Goal: Task Accomplishment & Management: Manage account settings

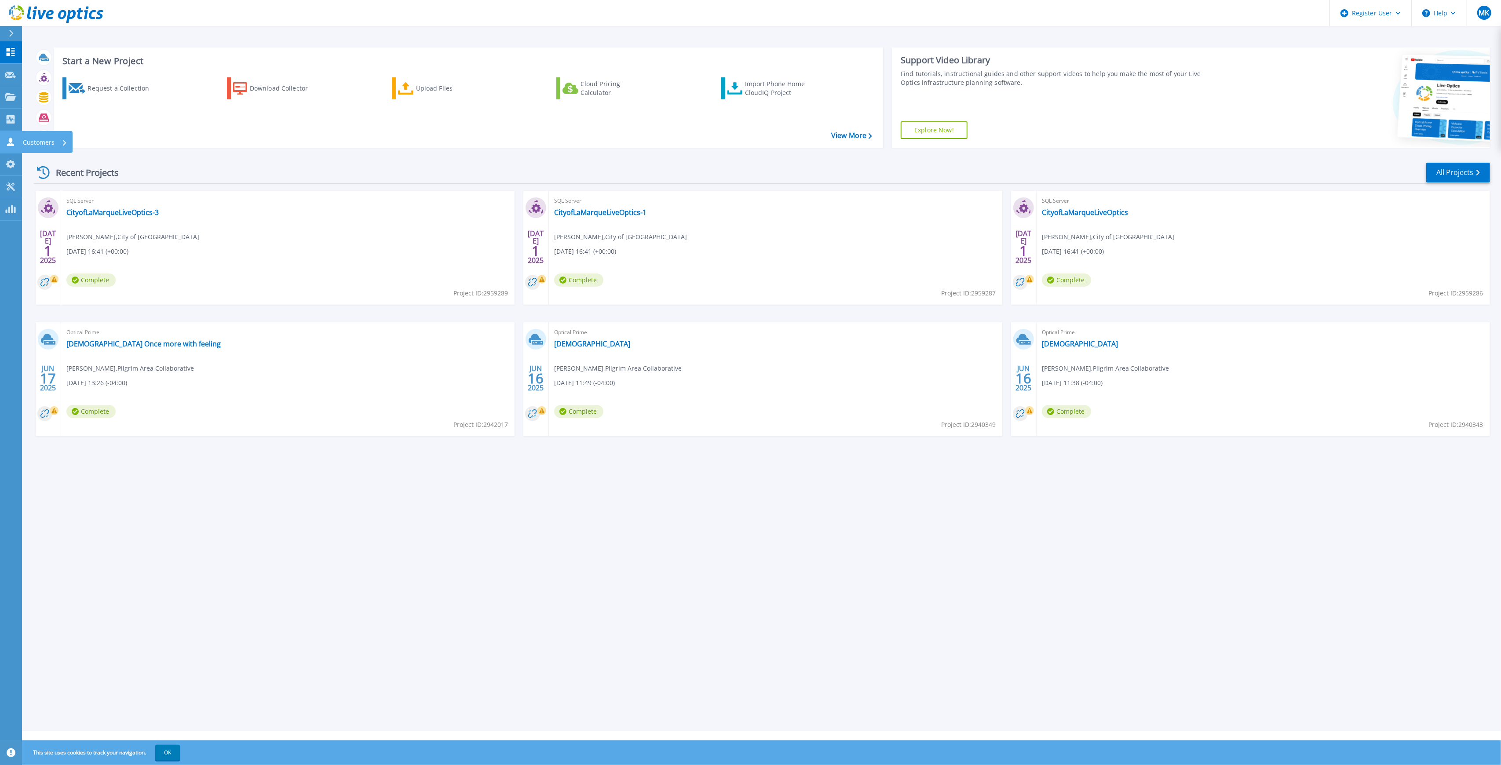
click at [13, 138] on icon at bounding box center [10, 142] width 11 height 8
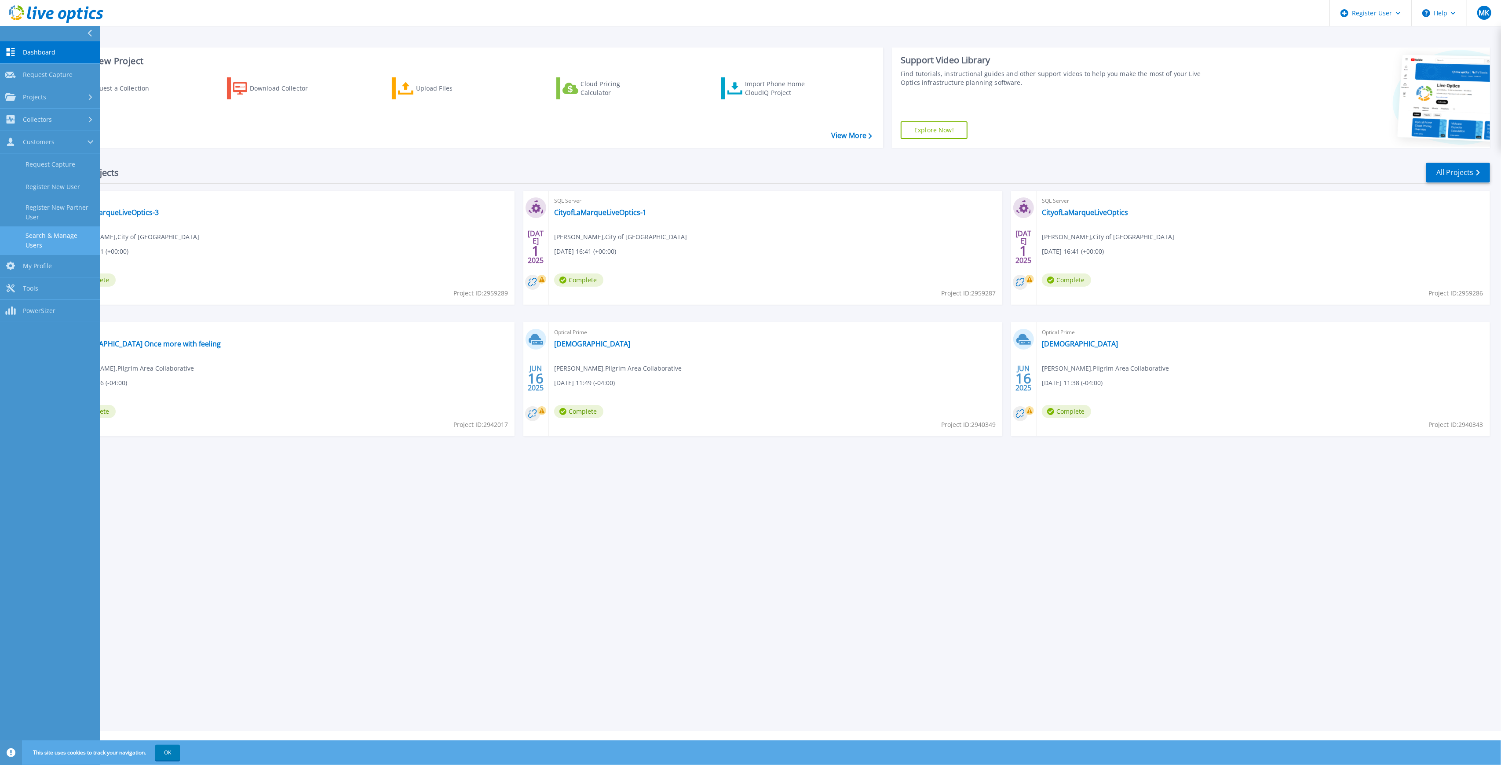
click at [61, 243] on link "Search & Manage Users" at bounding box center [50, 240] width 100 height 28
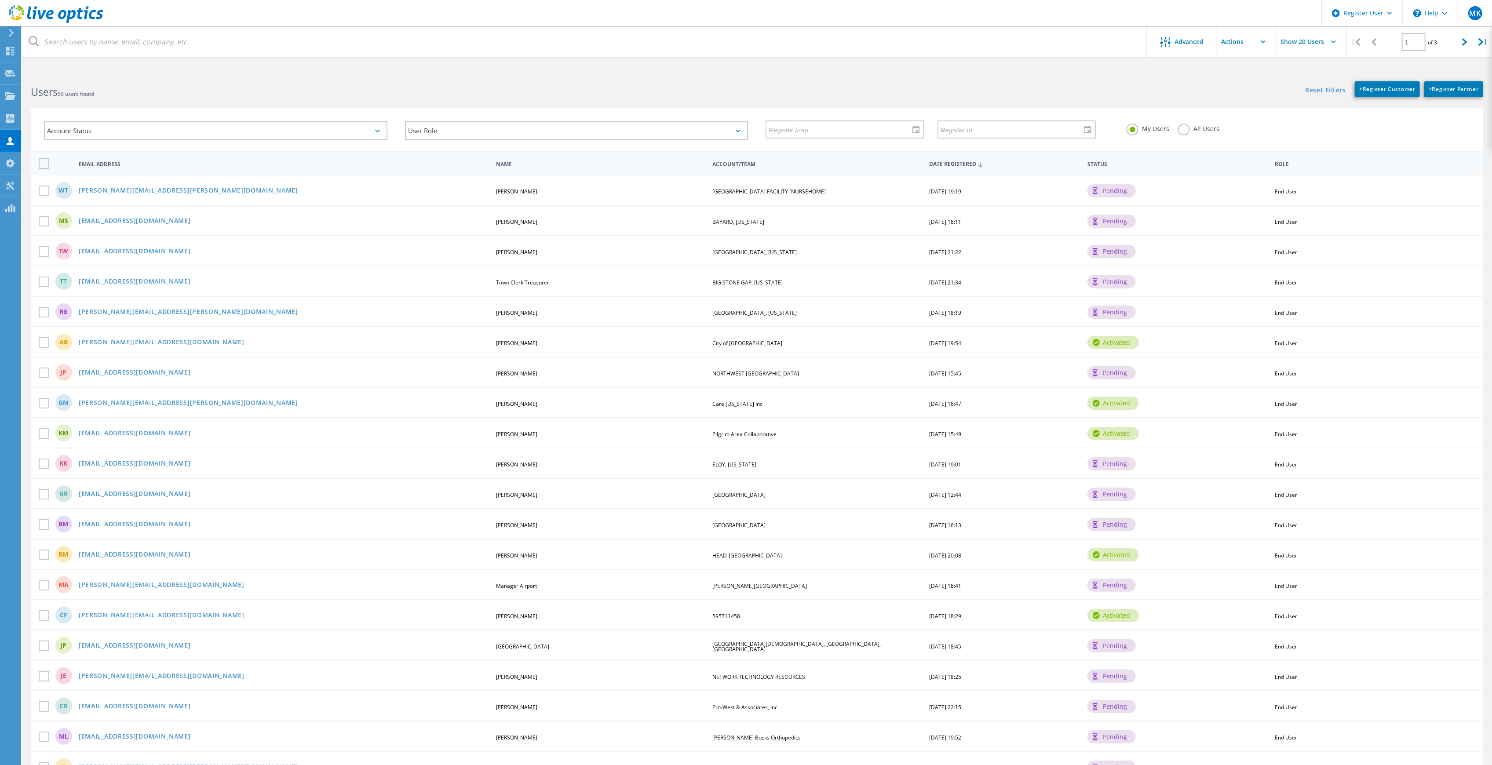
click at [1189, 133] on div "All Users" at bounding box center [1198, 130] width 41 height 13
click at [56, 15] on icon at bounding box center [56, 14] width 95 height 18
